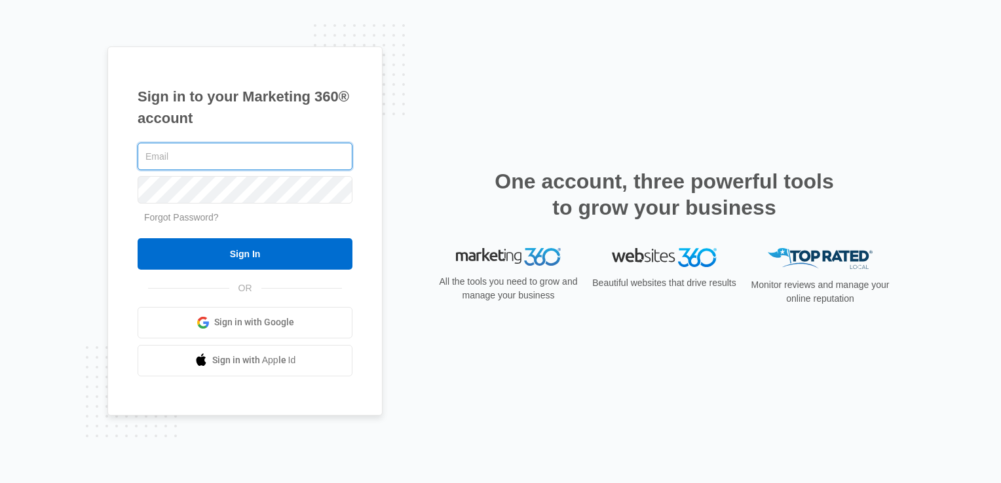
click at [208, 151] on input "text" at bounding box center [245, 157] width 215 height 28
type input "[EMAIL_ADDRESS][DOMAIN_NAME]"
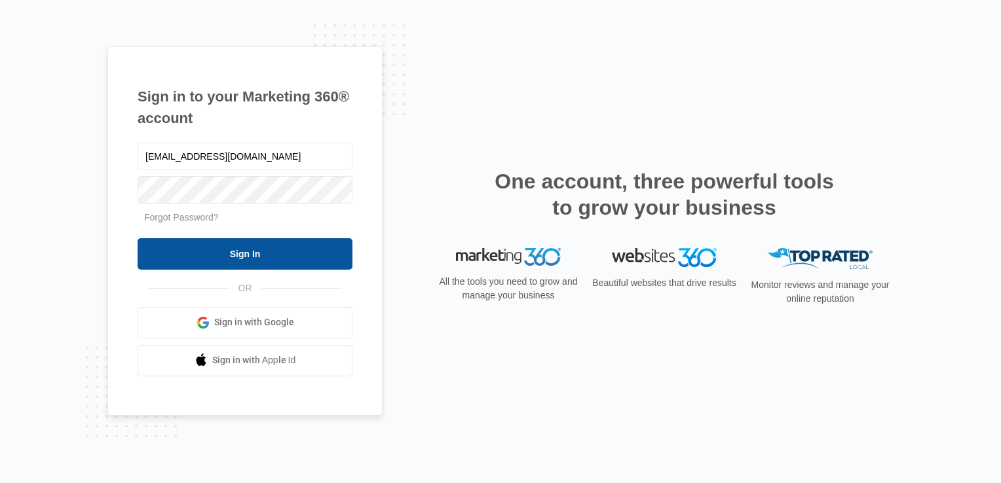
click at [207, 255] on input "Sign In" at bounding box center [245, 253] width 215 height 31
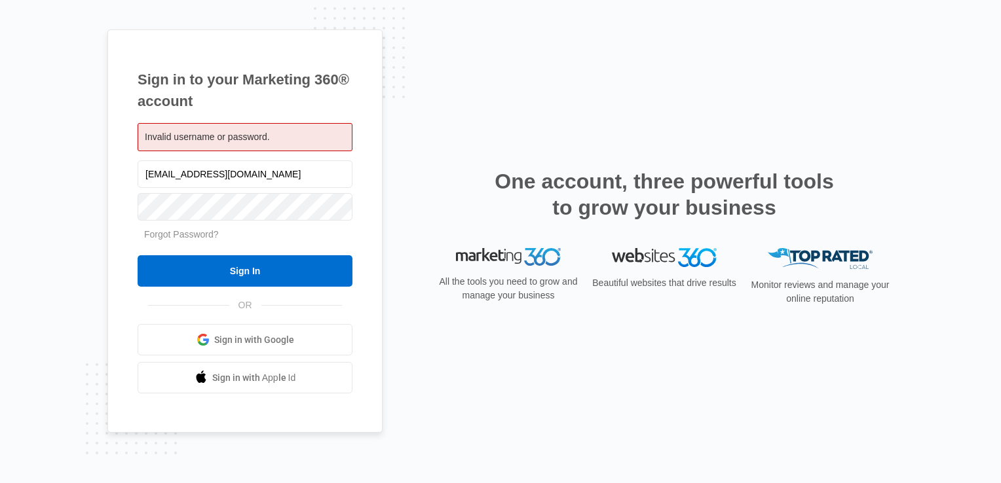
click at [272, 128] on div "Invalid username or password." at bounding box center [245, 137] width 215 height 28
drag, startPoint x: 262, startPoint y: 173, endPoint x: 89, endPoint y: 180, distance: 173.1
click at [89, 180] on div "Sign in to your Marketing 360® account Invalid username or password. lcutsinger…" at bounding box center [500, 241] width 1001 height 483
type input "larry.cutsinger@yahoo.com"
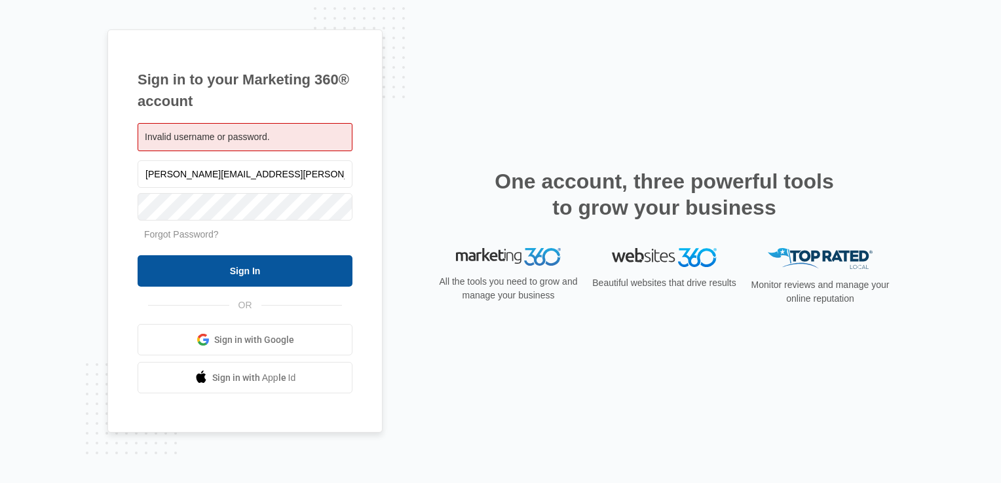
click at [201, 263] on input "Sign In" at bounding box center [245, 270] width 215 height 31
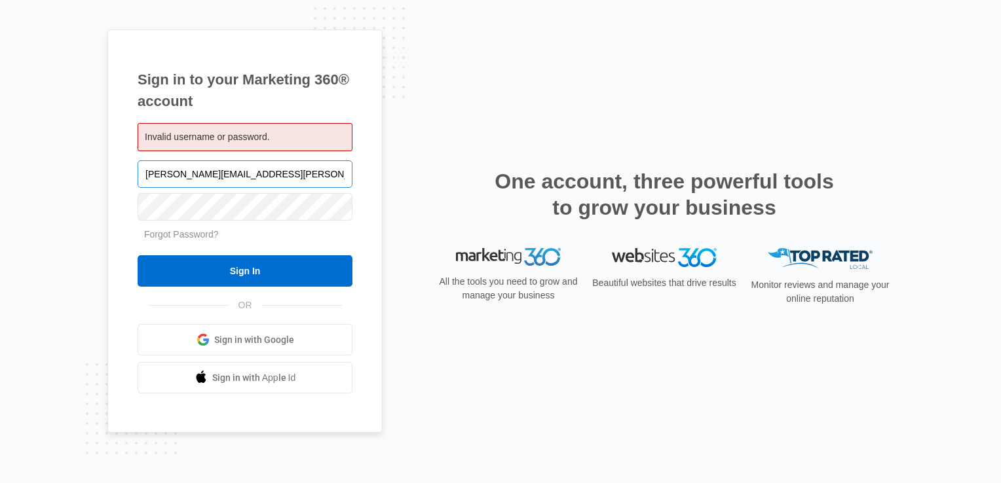
drag, startPoint x: 278, startPoint y: 174, endPoint x: 293, endPoint y: 187, distance: 19.5
click at [293, 187] on input "larry.cutsinger@yahoo.com" at bounding box center [245, 174] width 215 height 28
drag, startPoint x: 274, startPoint y: 176, endPoint x: 210, endPoint y: 176, distance: 64.9
click at [210, 176] on input "larry.cutsinger@yahoo.com" at bounding box center [245, 174] width 215 height 28
click at [165, 172] on input "larry.cutsinger@flycti.com" at bounding box center [245, 174] width 215 height 28
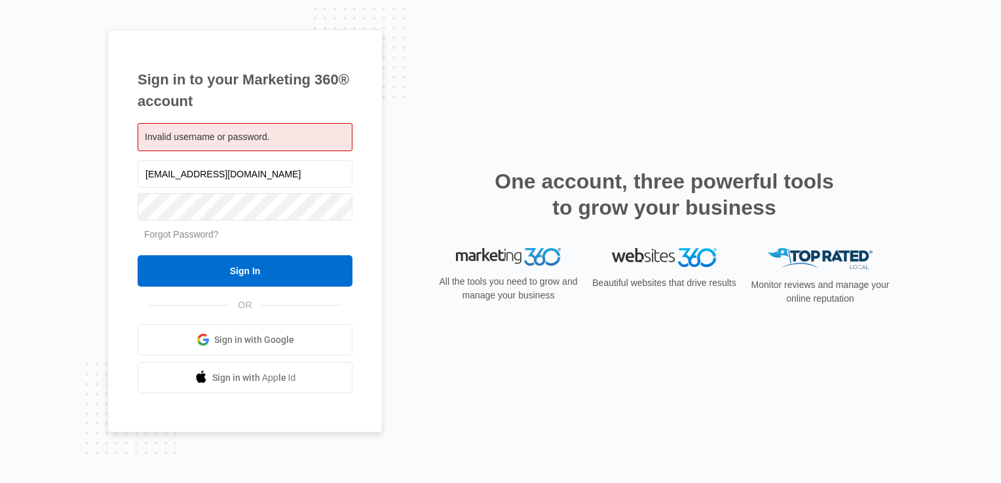
type input "[EMAIL_ADDRESS][DOMAIN_NAME]"
click at [210, 233] on link "Forgot Password?" at bounding box center [181, 234] width 75 height 10
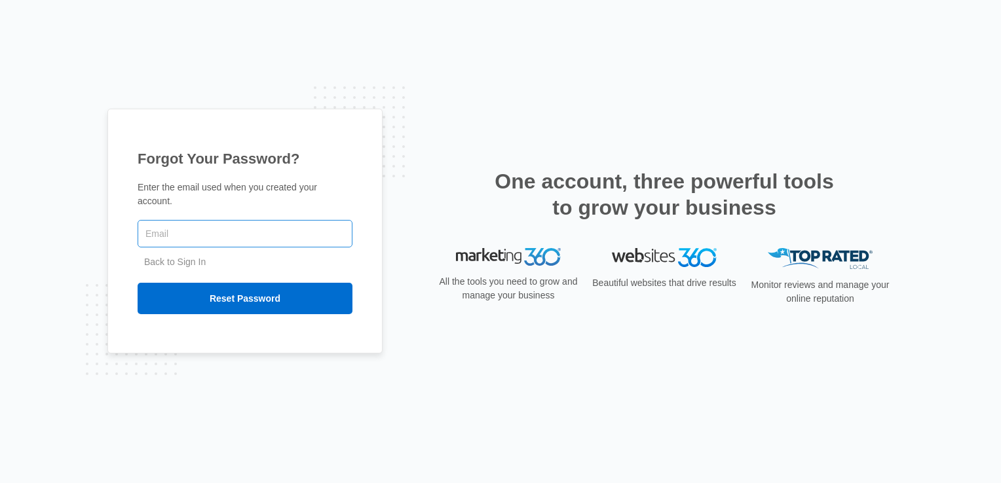
click at [256, 220] on input "text" at bounding box center [245, 234] width 215 height 28
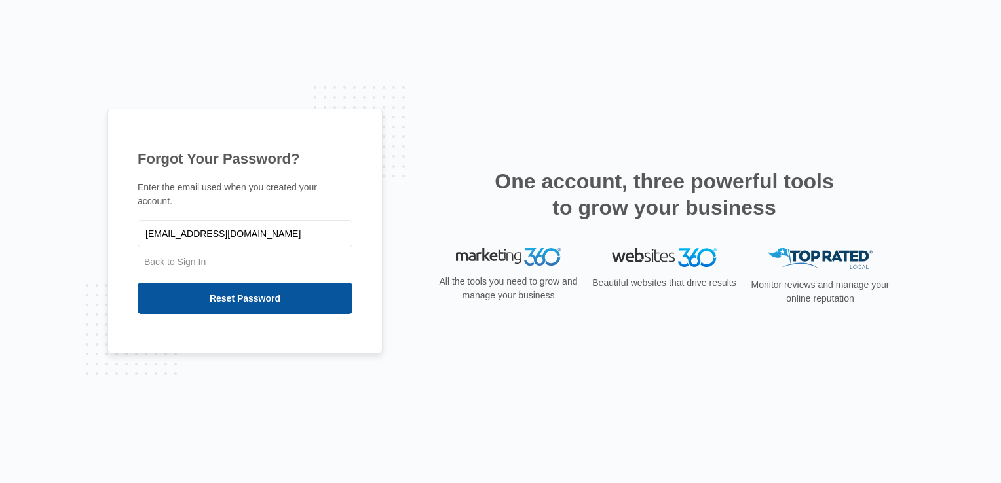
type input "[EMAIL_ADDRESS][DOMAIN_NAME]"
click at [253, 301] on input "Reset Password" at bounding box center [245, 298] width 215 height 31
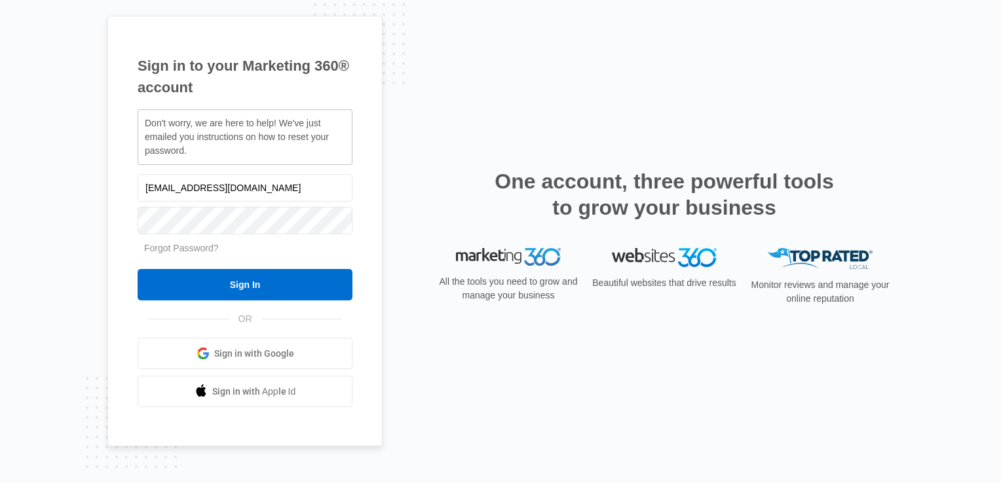
click at [245, 267] on form "[EMAIL_ADDRESS][DOMAIN_NAME] Forgot Password? Sign In" at bounding box center [245, 237] width 215 height 130
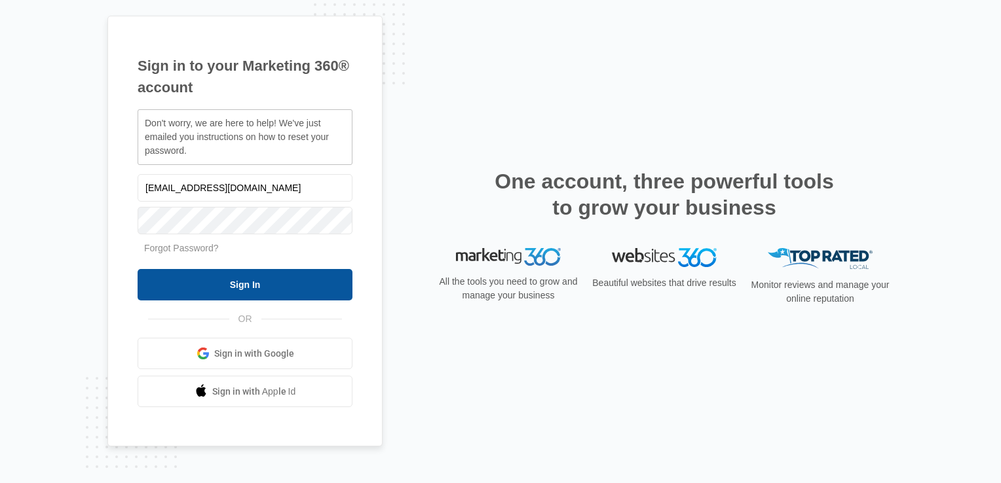
click at [244, 276] on input "Sign In" at bounding box center [245, 284] width 215 height 31
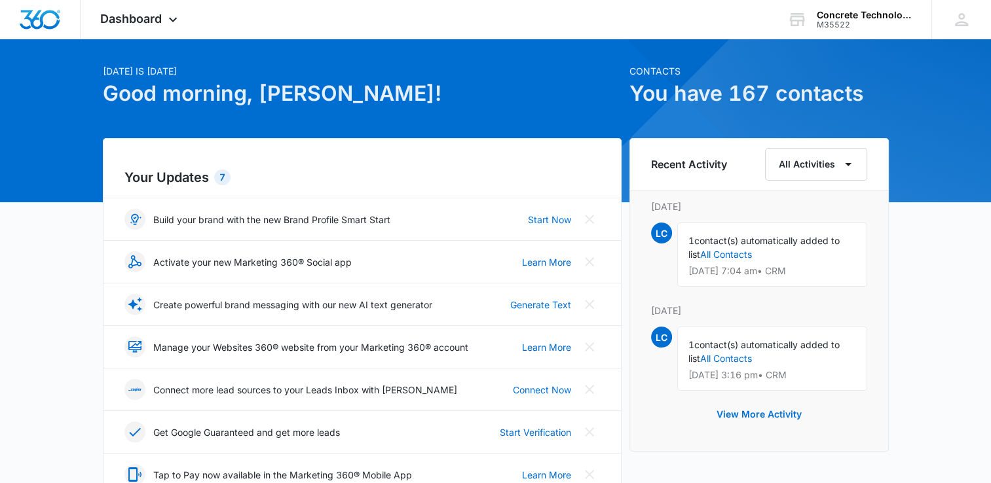
scroll to position [66, 0]
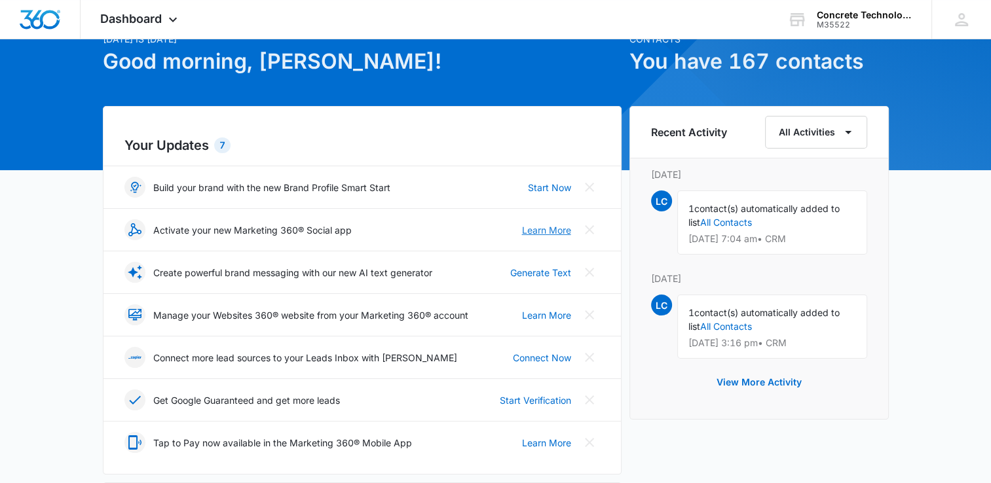
click at [547, 230] on link "Learn More" at bounding box center [546, 230] width 49 height 14
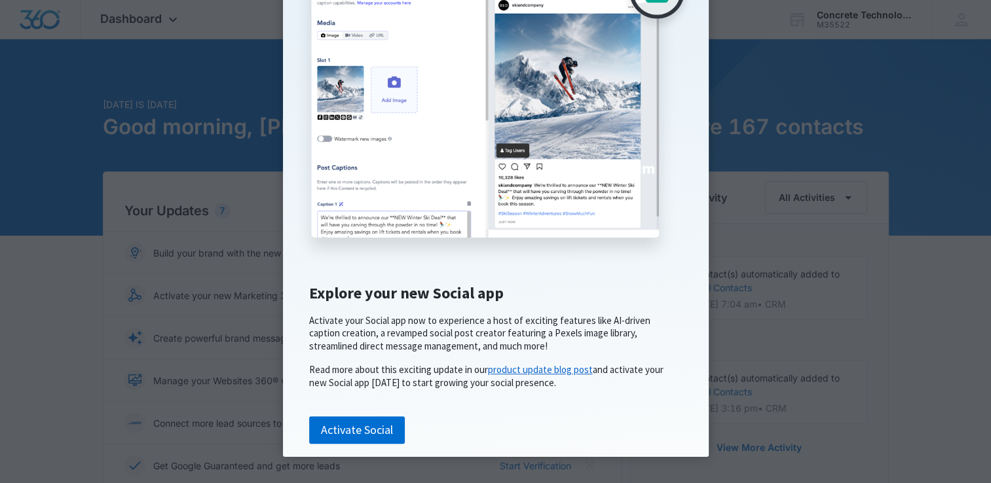
click at [527, 366] on link "product update blog post" at bounding box center [540, 370] width 105 height 12
click appcues "× Introducing the new Marketing 360® Social App Explore your new Social app Act…"
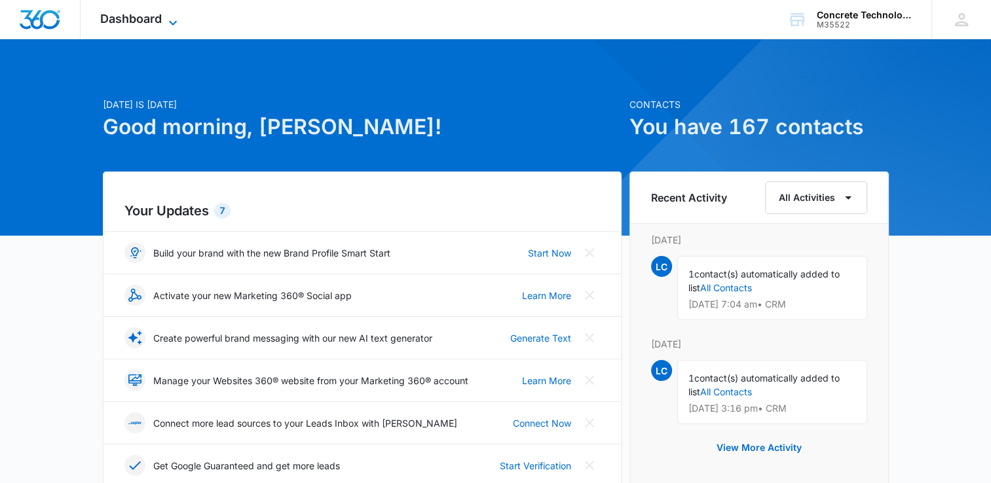
click at [170, 20] on icon at bounding box center [173, 23] width 16 height 16
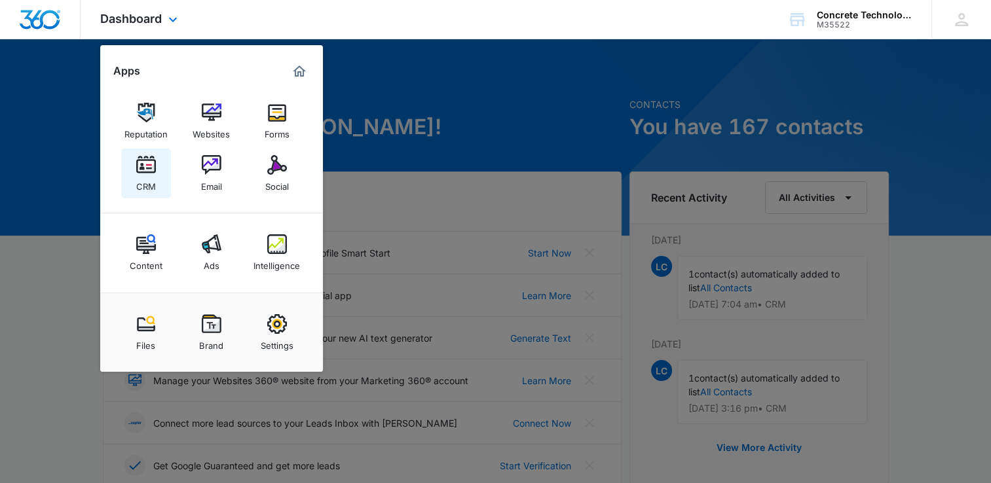
click at [143, 166] on img at bounding box center [146, 165] width 20 height 20
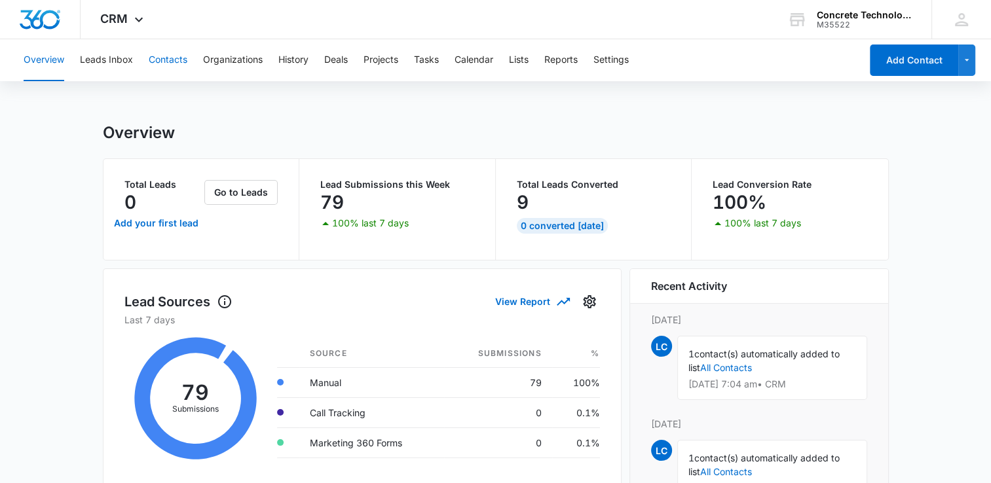
click at [178, 58] on button "Contacts" at bounding box center [168, 60] width 39 height 42
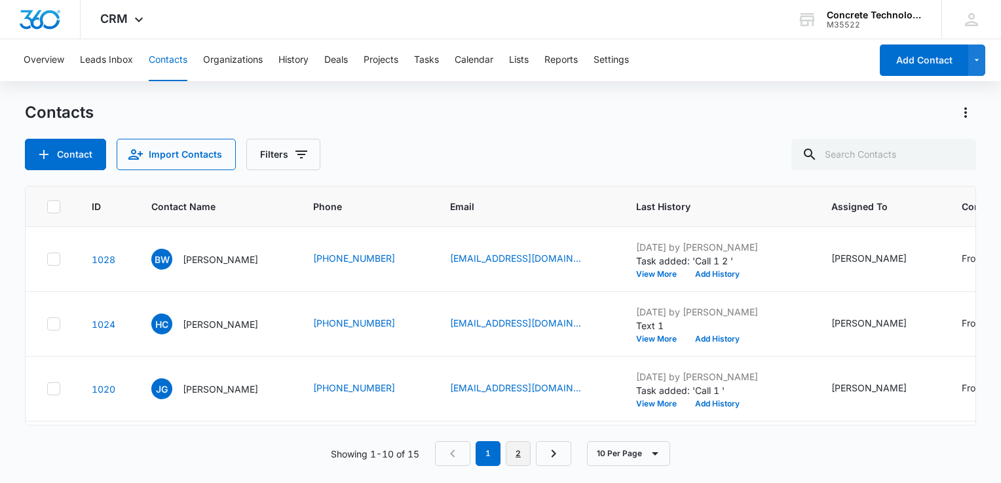
click at [519, 449] on link "2" at bounding box center [518, 454] width 25 height 25
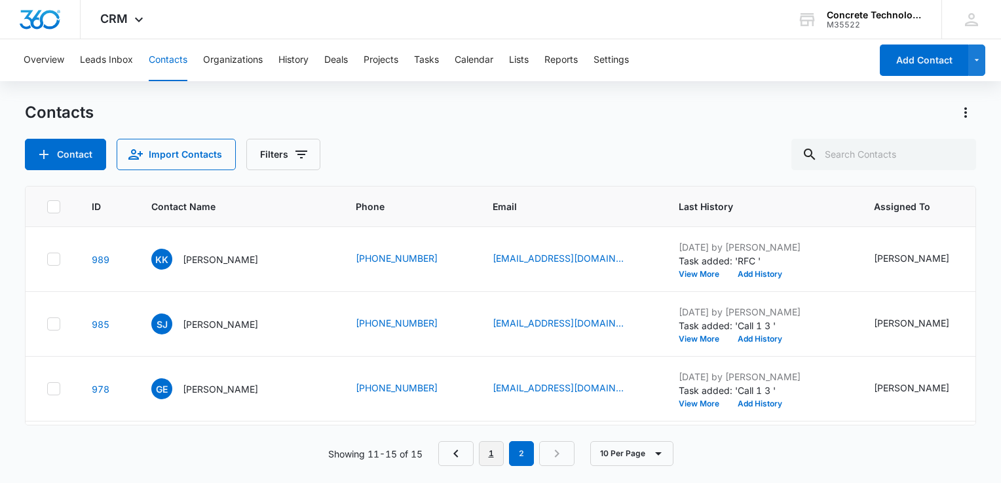
click at [496, 462] on link "1" at bounding box center [491, 454] width 25 height 25
